Goal: Task Accomplishment & Management: Manage account settings

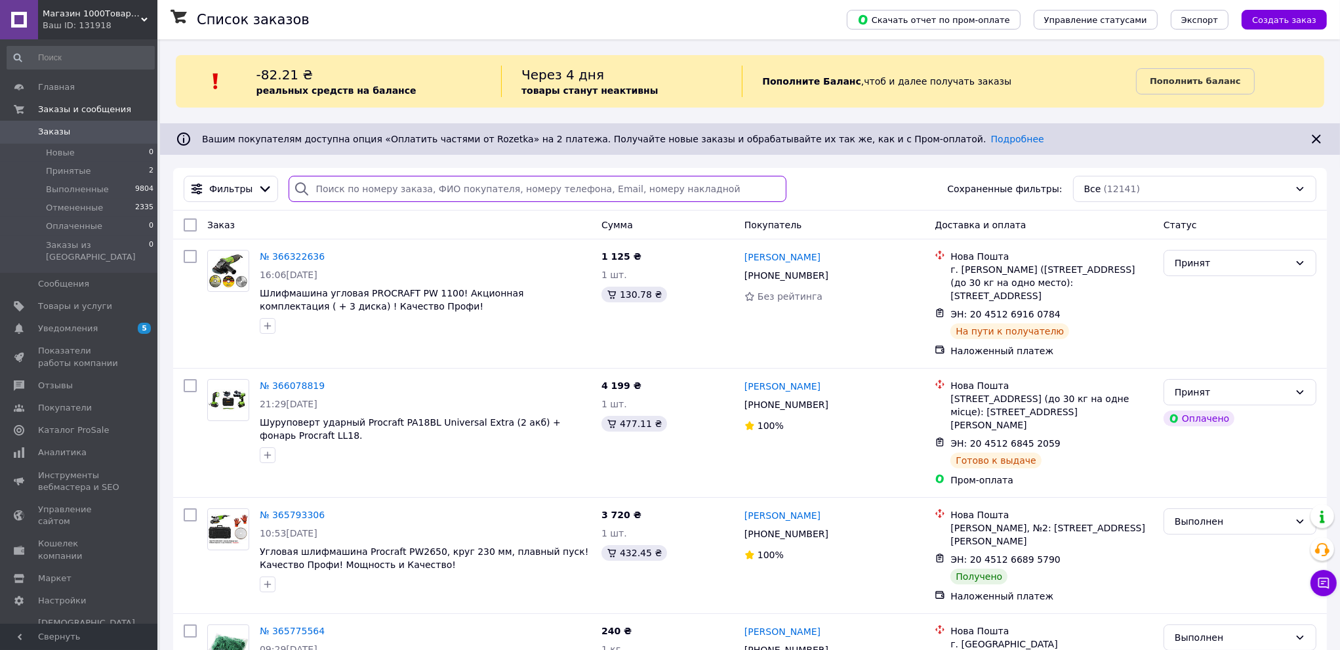
click at [337, 191] on input "search" at bounding box center [538, 189] width 498 height 26
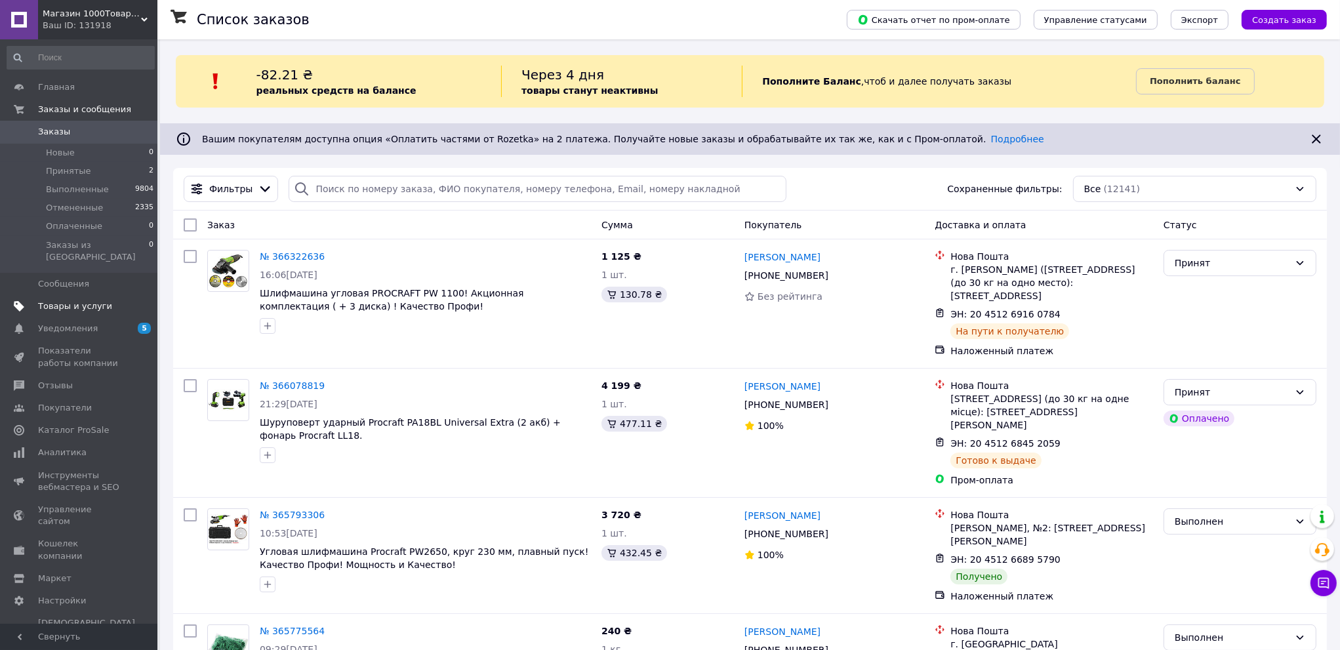
click at [87, 300] on span "Товары и услуги" at bounding box center [75, 306] width 74 height 12
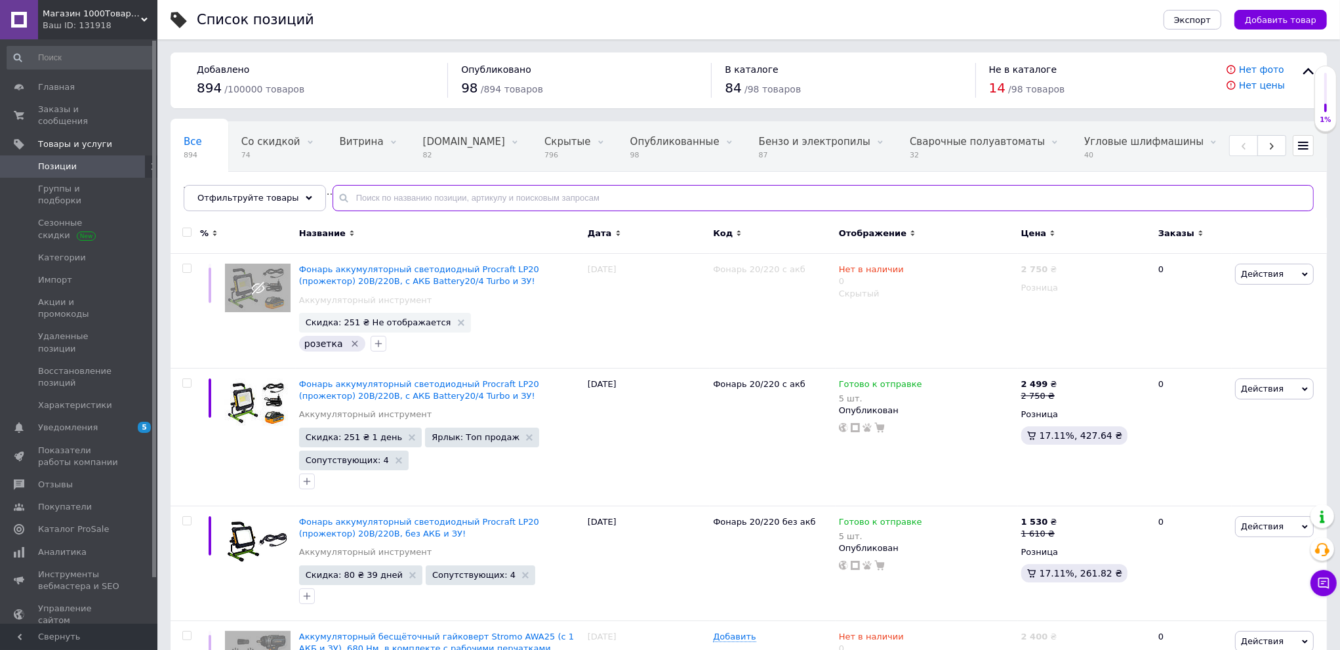
click at [488, 196] on input "text" at bounding box center [823, 198] width 981 height 26
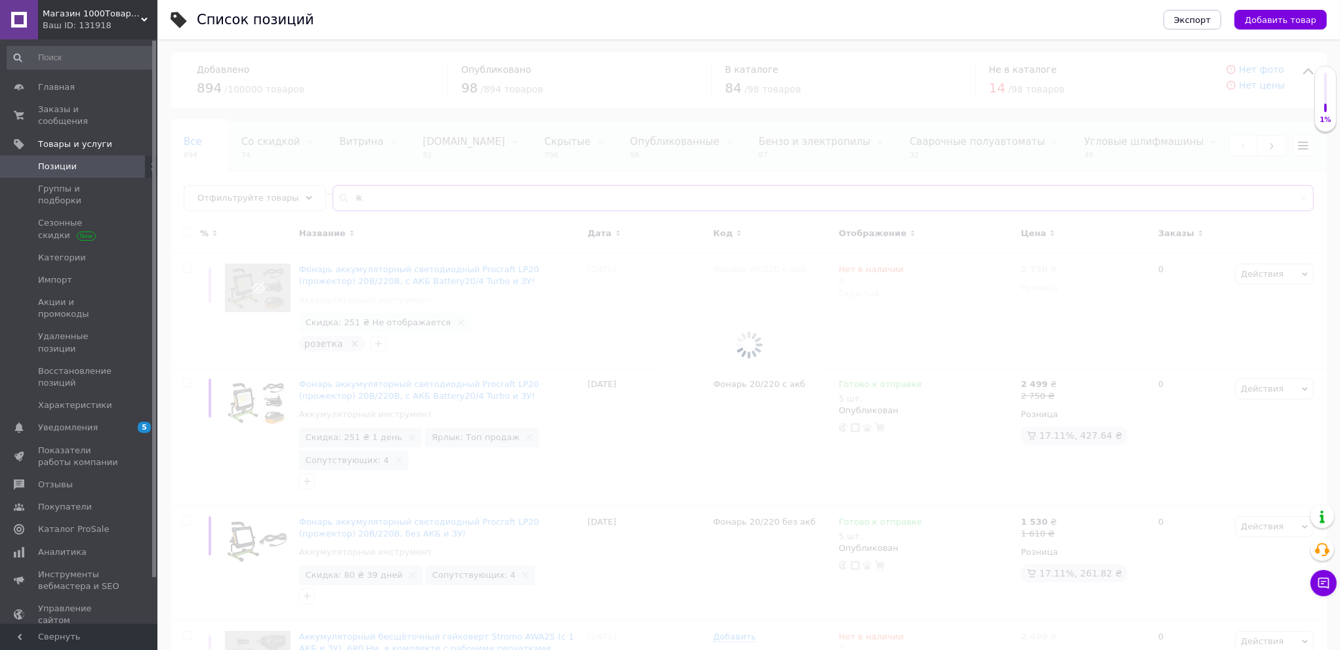
type input "i"
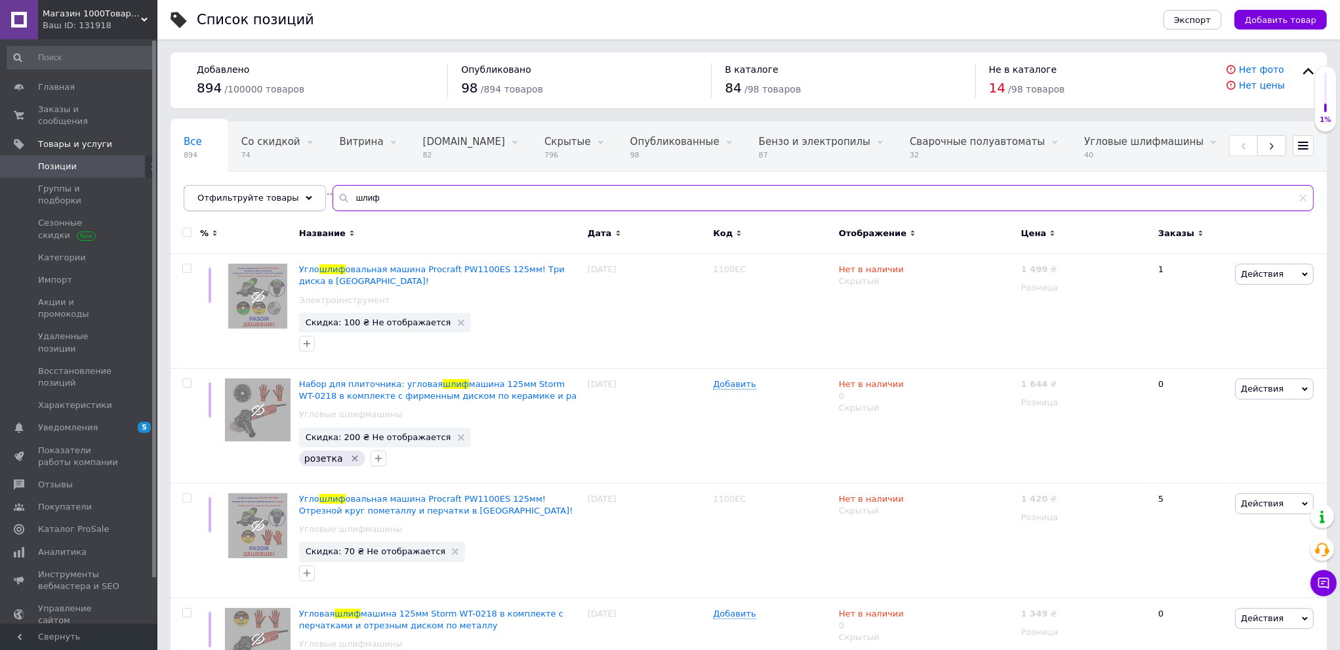
type input "шлиф"
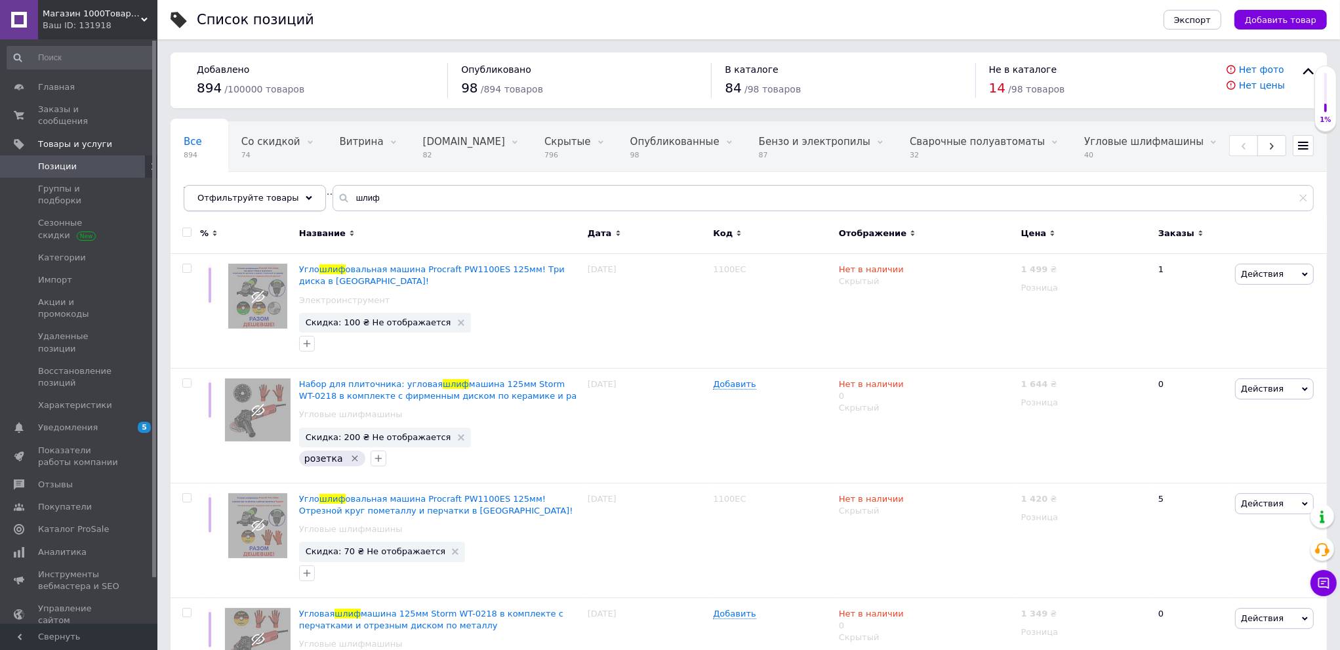
click at [257, 198] on span "Отфильтруйте товары" at bounding box center [248, 198] width 102 height 10
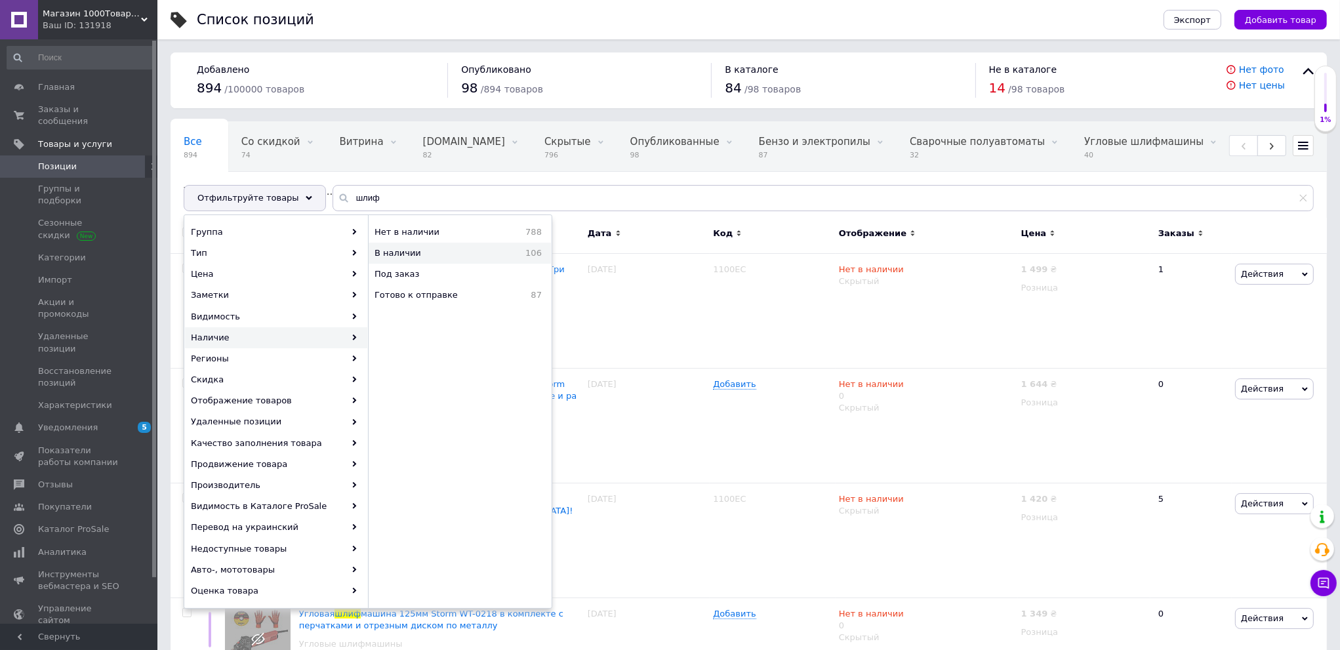
click at [407, 250] on span "В наличии" at bounding box center [431, 253] width 112 height 12
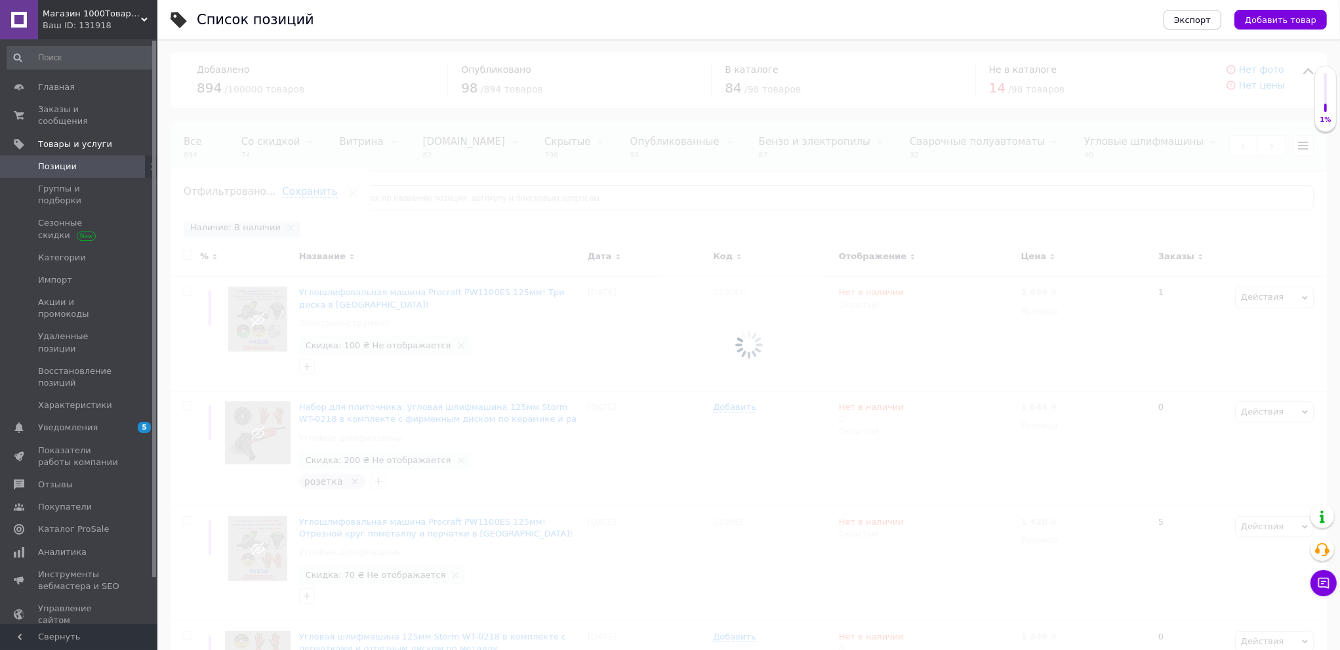
scroll to position [0, 377]
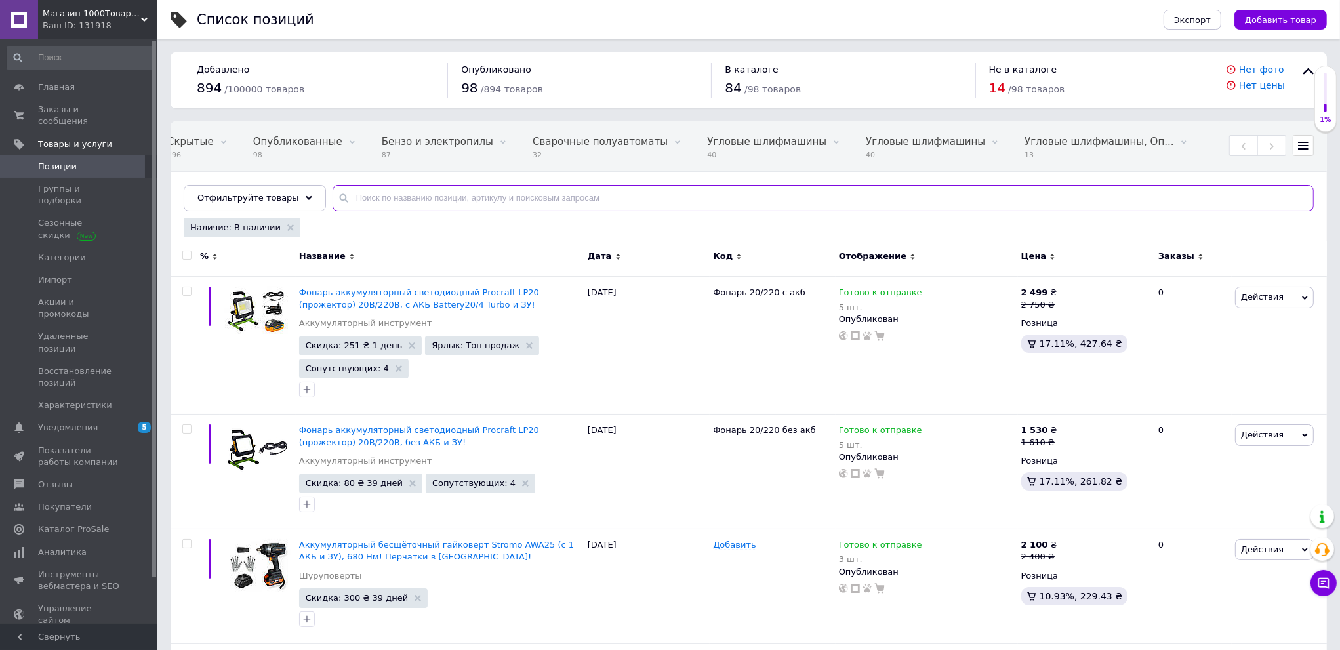
click at [381, 199] on input "text" at bounding box center [823, 198] width 981 height 26
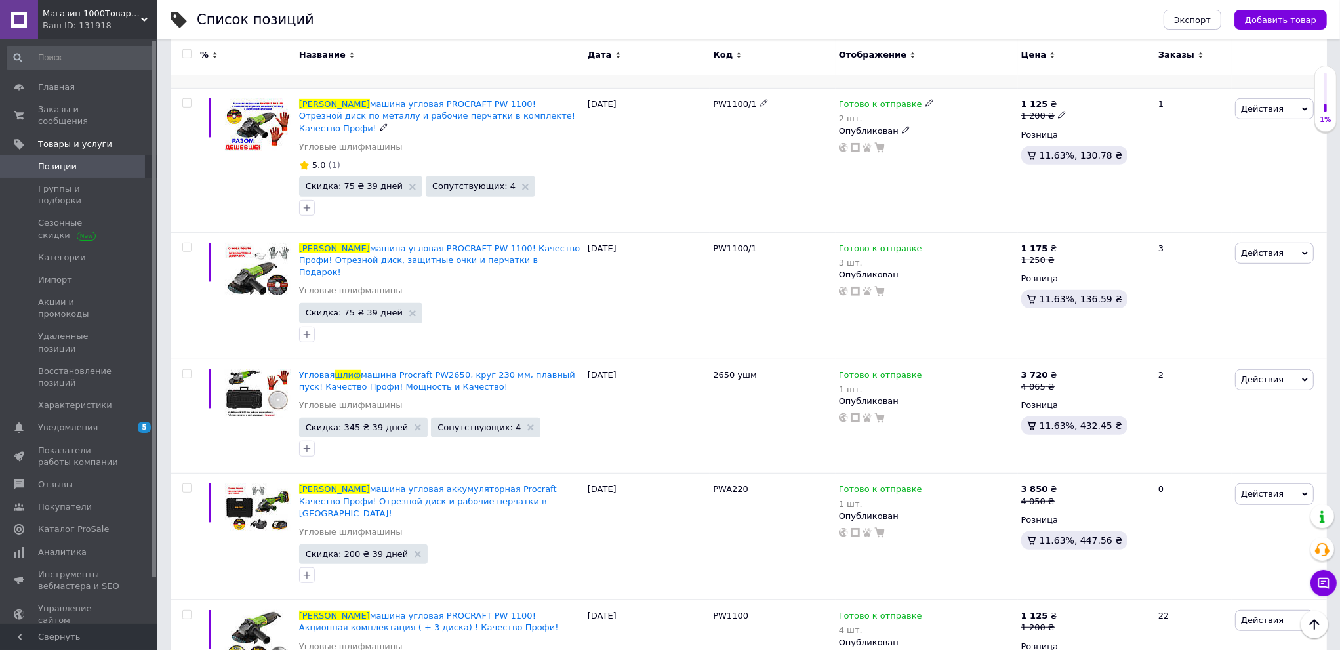
scroll to position [934, 0]
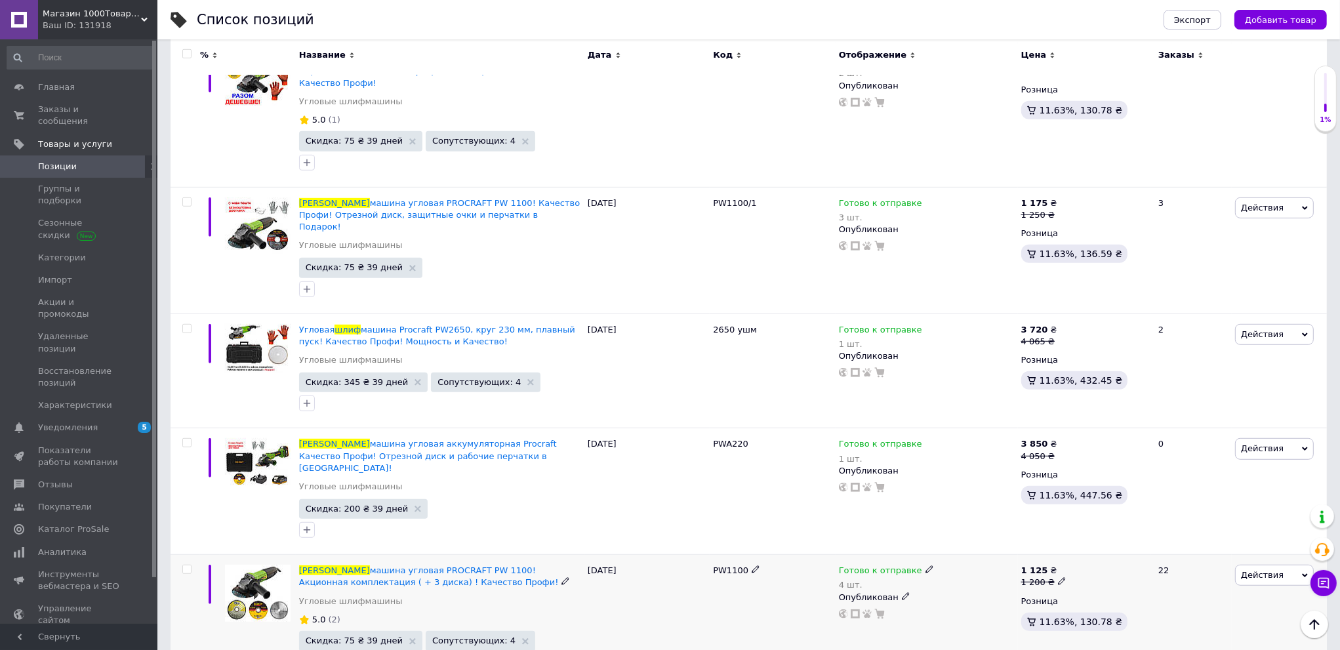
type input "шлиф"
click at [1041, 577] on div "1 200 ₴" at bounding box center [1043, 583] width 45 height 12
type input "1250"
click at [983, 490] on div "Готово к отправке 1 шт. Опубликован" at bounding box center [927, 491] width 182 height 127
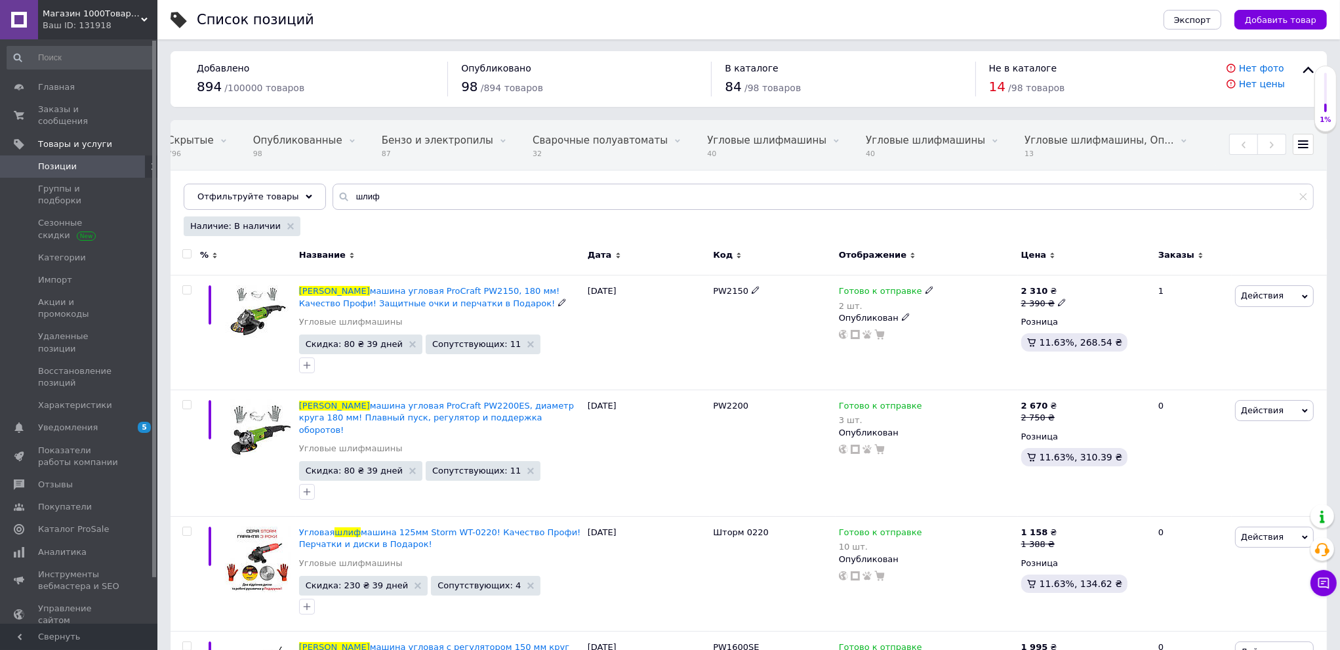
scroll to position [0, 0]
